Goal: Check status: Check status

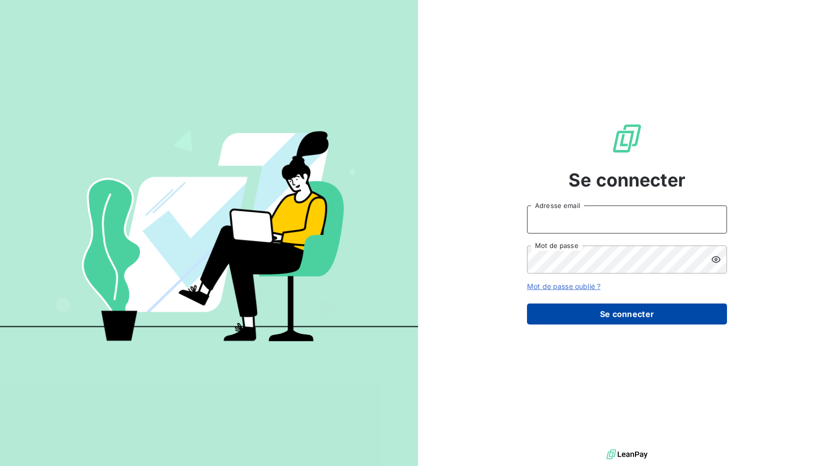
type input "adv@ozyme.fr"
click at [623, 309] on button "Se connecter" at bounding box center [627, 313] width 200 height 21
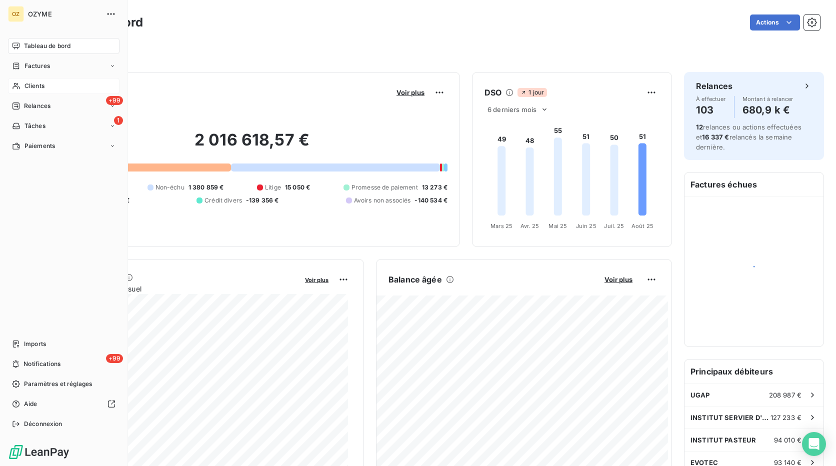
click at [49, 86] on div "Clients" at bounding box center [63, 86] width 111 height 16
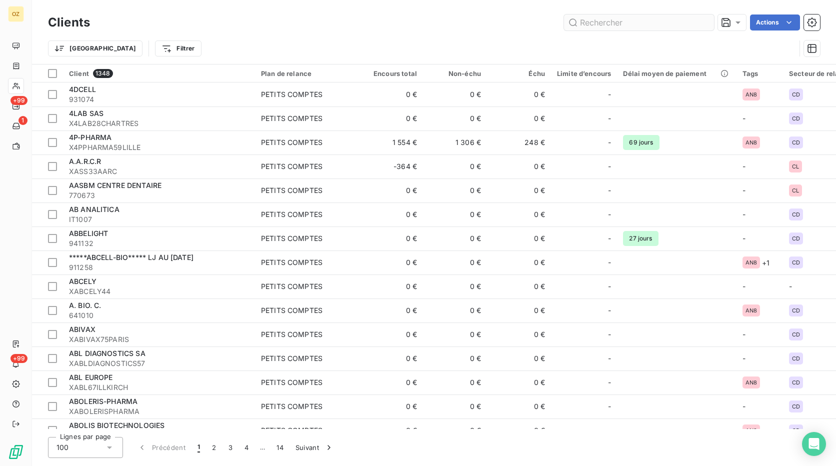
click at [624, 22] on input "text" at bounding box center [639, 22] width 150 height 16
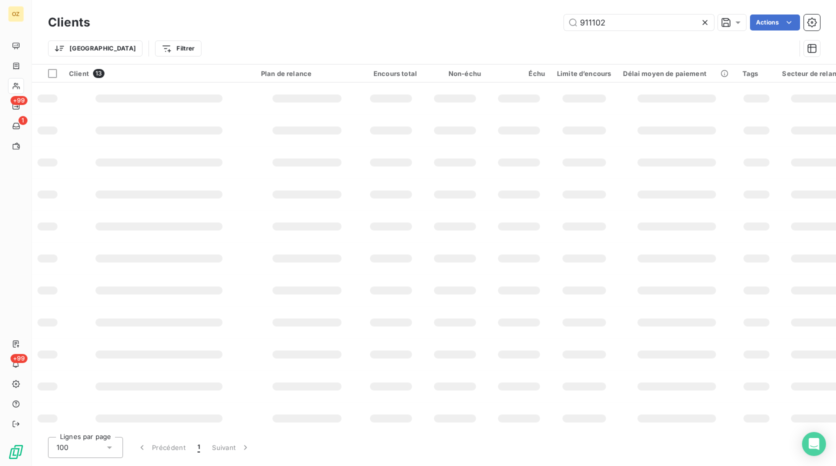
type input "911102"
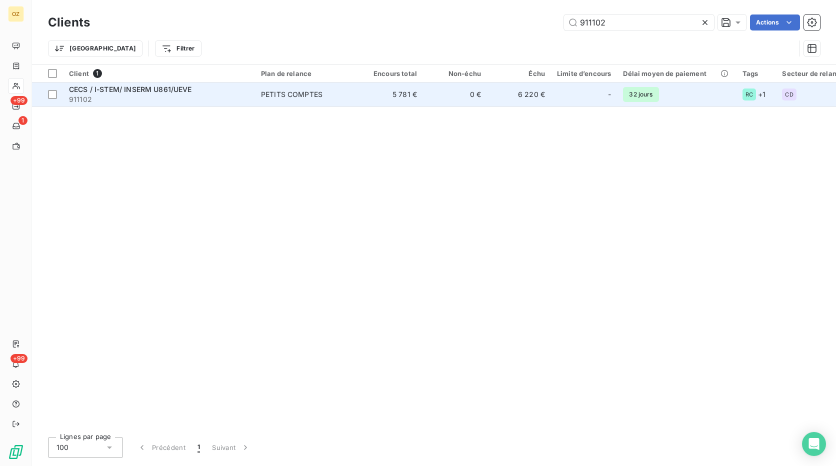
click at [331, 94] on span "PETITS COMPTES" at bounding box center [307, 94] width 92 height 10
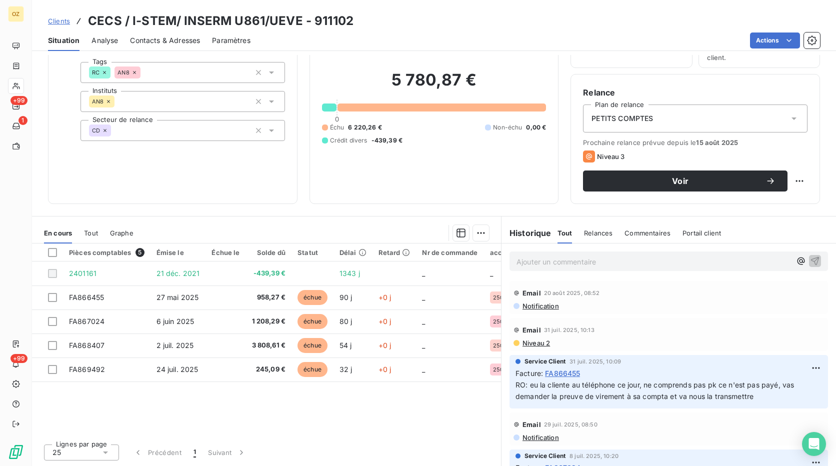
click at [219, 199] on div "Informations client Propriétés Client Tags RC AN8 Instituts AN8 Secteur de rela…" at bounding box center [172, 101] width 249 height 205
click at [285, 388] on div "Pièces comptables 5 Émise le Échue le Solde dû Statut Délai Retard Nr de comman…" at bounding box center [266, 339] width 469 height 192
click at [301, 233] on div at bounding box center [316, 233] width 343 height 16
click at [297, 400] on div "Pièces comptables 5 Émise le Échue le Solde dû Statut Délai Retard Nr de comman…" at bounding box center [266, 339] width 469 height 192
click at [527, 235] on h6 "Historique" at bounding box center [526, 233] width 50 height 12
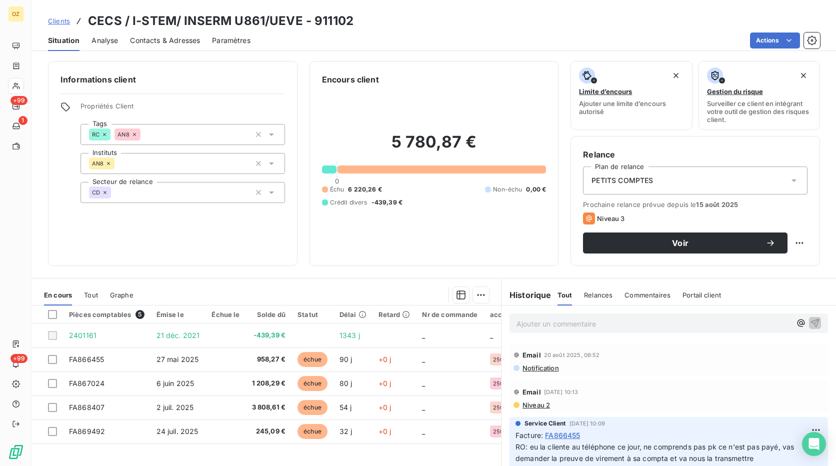
click at [530, 242] on div "5 780,87 € 0 Échu 6 220,26 € Non-échu 0,00 € Crédit divers -439,39 €" at bounding box center [434, 169] width 224 height 168
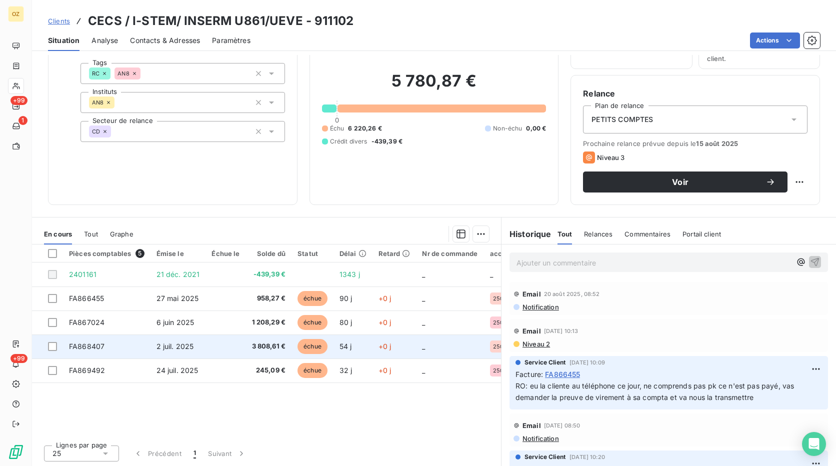
scroll to position [62, 0]
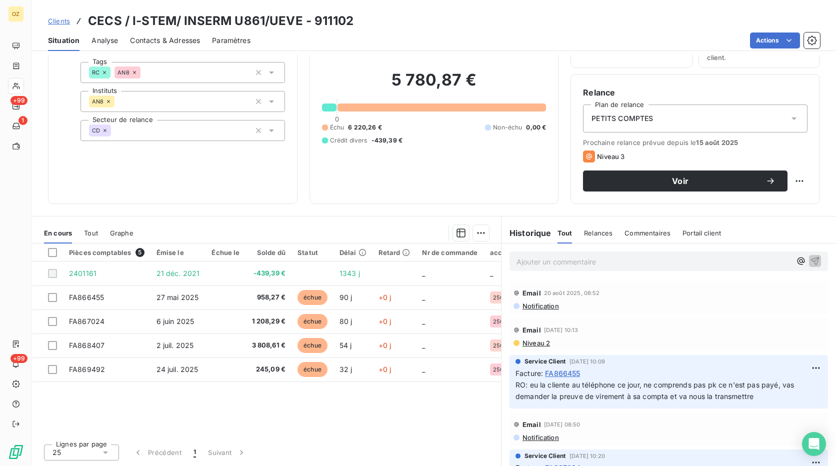
click at [405, 398] on div "Pièces comptables 5 Émise le Échue le Solde dû Statut Délai Retard Nr de comman…" at bounding box center [266, 339] width 469 height 192
click at [802, 229] on div "Historique Tout Relances Commentaires Portail client Tout Relances Commentaires…" at bounding box center [668, 232] width 334 height 21
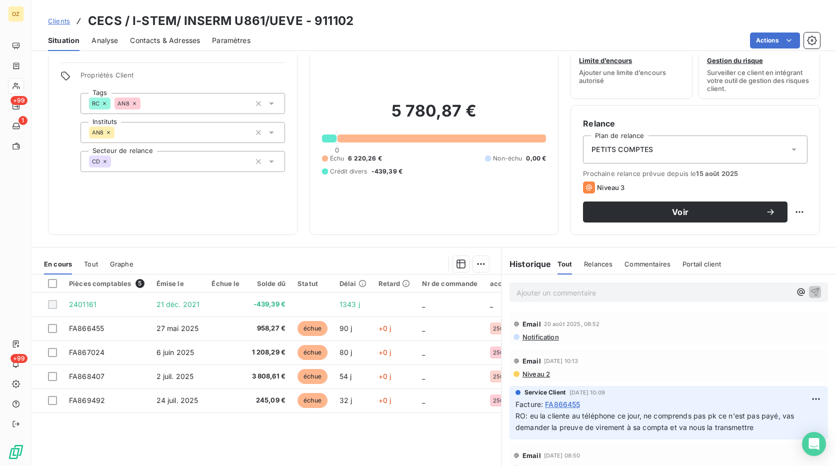
scroll to position [0, 0]
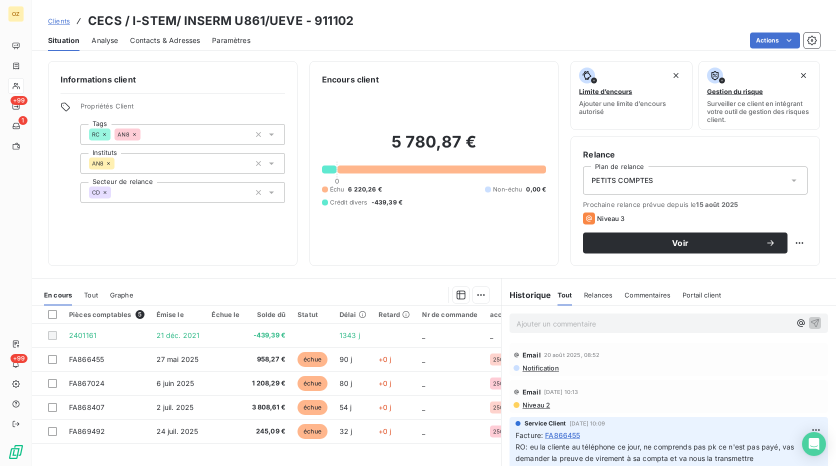
click at [419, 138] on h2 "5 780,87 €" at bounding box center [434, 147] width 224 height 30
click at [539, 150] on h2 "5 780,87 €" at bounding box center [434, 147] width 224 height 30
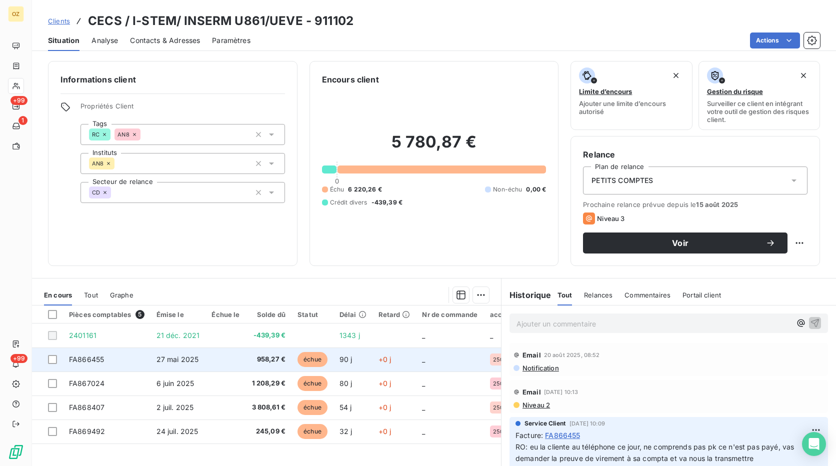
click at [328, 366] on td "échue" at bounding box center [312, 359] width 42 height 24
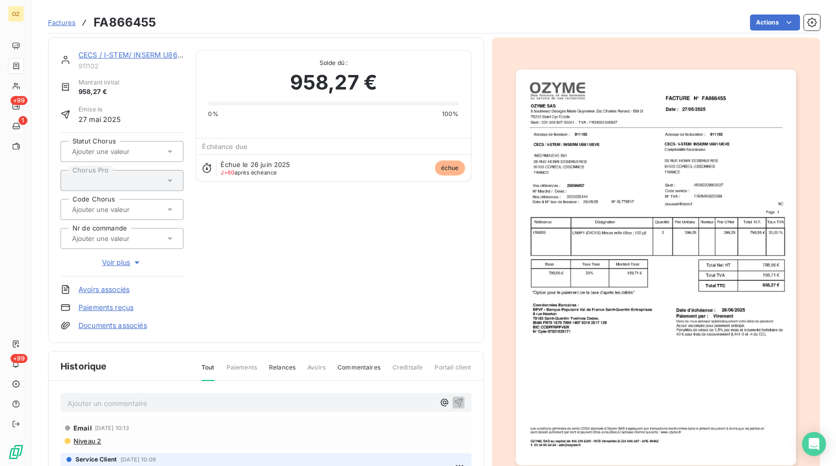
scroll to position [1, 0]
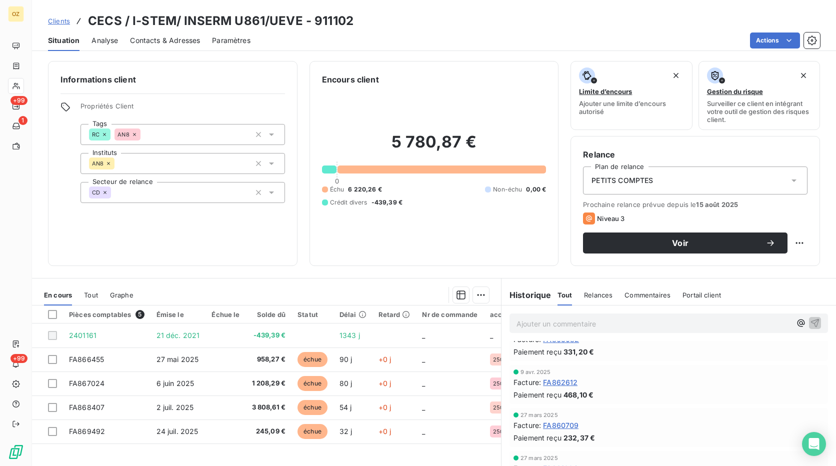
scroll to position [550, 0]
click at [535, 287] on div "Historique Tout Relances Commentaires Portail client Tout Relances Commentaires…" at bounding box center [668, 294] width 334 height 21
click at [474, 295] on html "OZ +99 1 +99 Clients CECS / I-STEM/ INSERM U861/UEVE - 911102 Situation Analyse…" at bounding box center [418, 233] width 836 height 466
click at [455, 294] on html "OZ +99 1 +99 Clients CECS / I-STEM/ INSERM U861/UEVE - 911102 Situation Analyse…" at bounding box center [418, 233] width 836 height 466
click at [456, 294] on icon "button" at bounding box center [460, 294] width 9 height 9
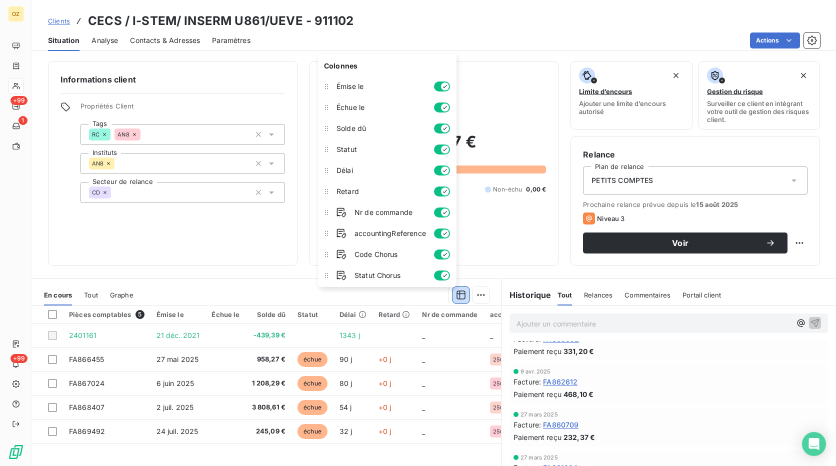
click at [456, 294] on icon "button" at bounding box center [460, 294] width 9 height 9
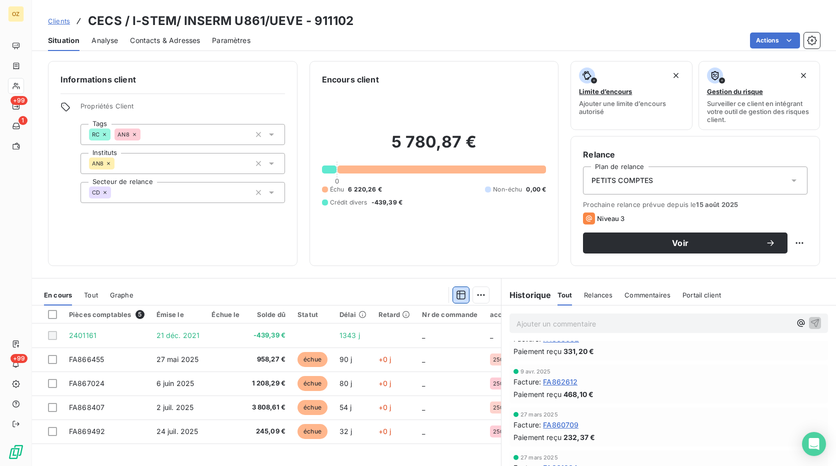
click at [93, 297] on span "Tout" at bounding box center [91, 295] width 14 height 8
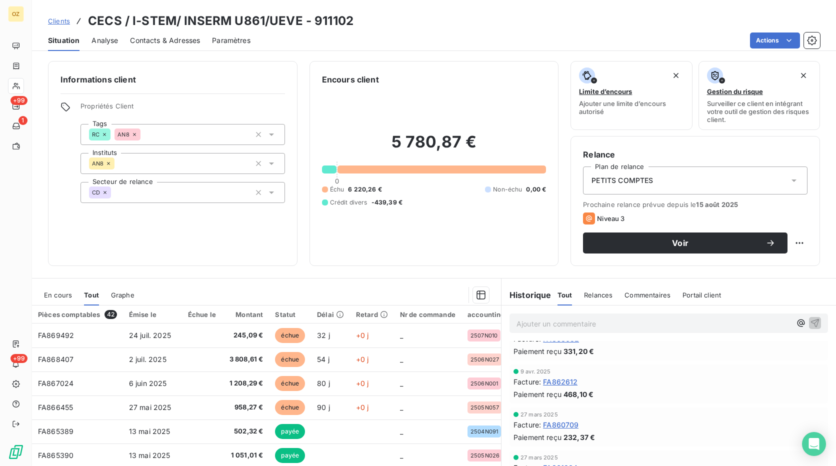
click at [114, 296] on span "Graphe" at bounding box center [122, 295] width 23 height 8
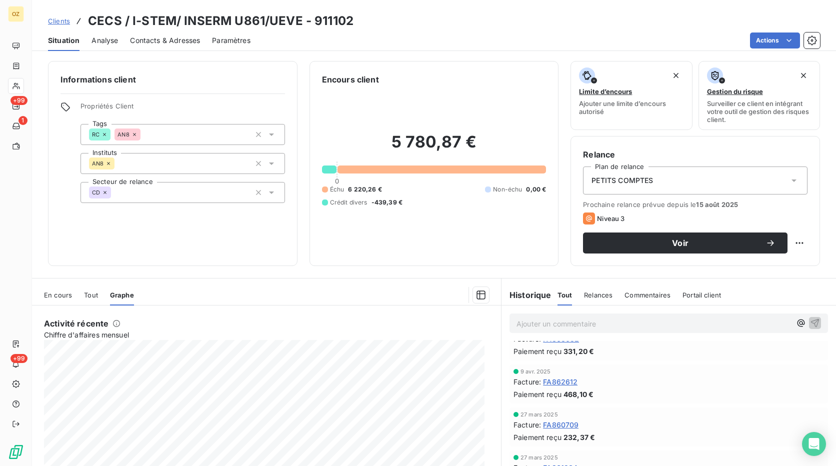
click at [63, 296] on span "En cours" at bounding box center [58, 295] width 28 height 8
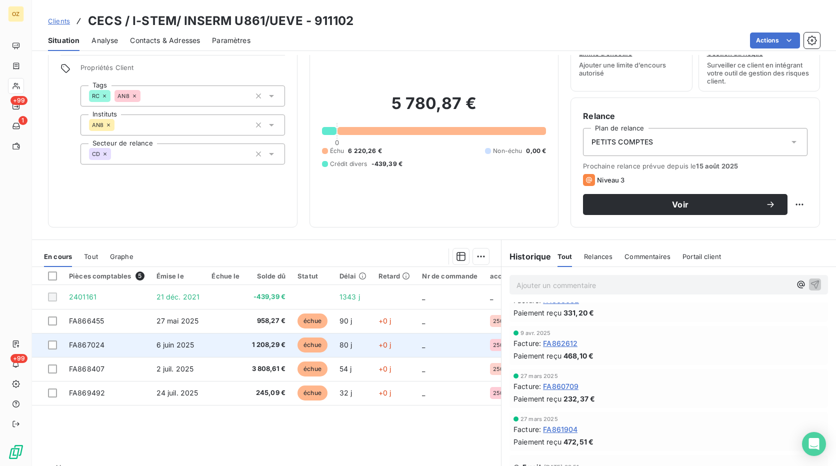
scroll to position [62, 0]
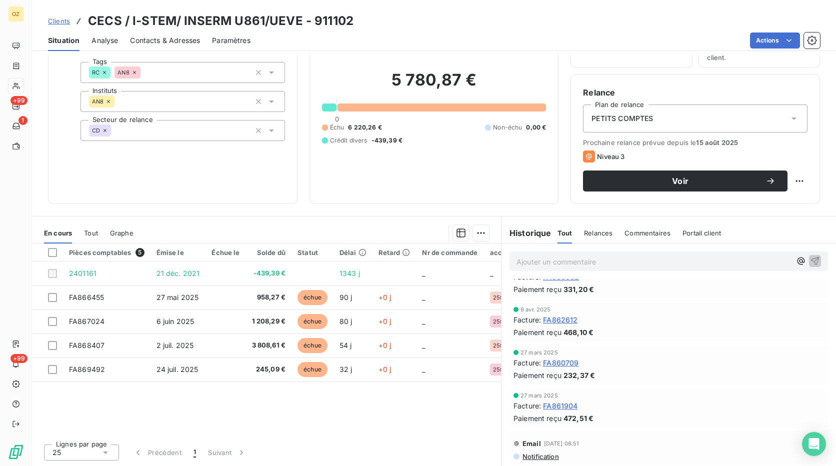
click at [383, 223] on div "En cours Tout Graphe" at bounding box center [266, 232] width 469 height 21
